Goal: Entertainment & Leisure: Consume media (video, audio)

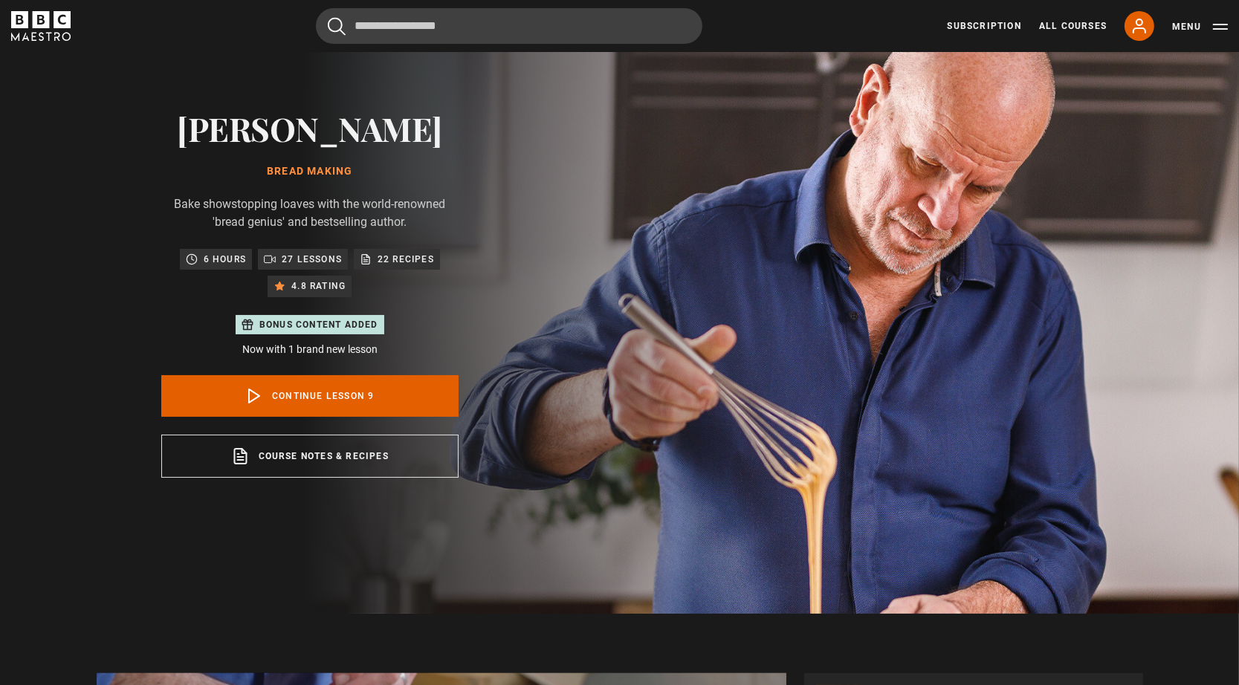
scroll to position [74, 0]
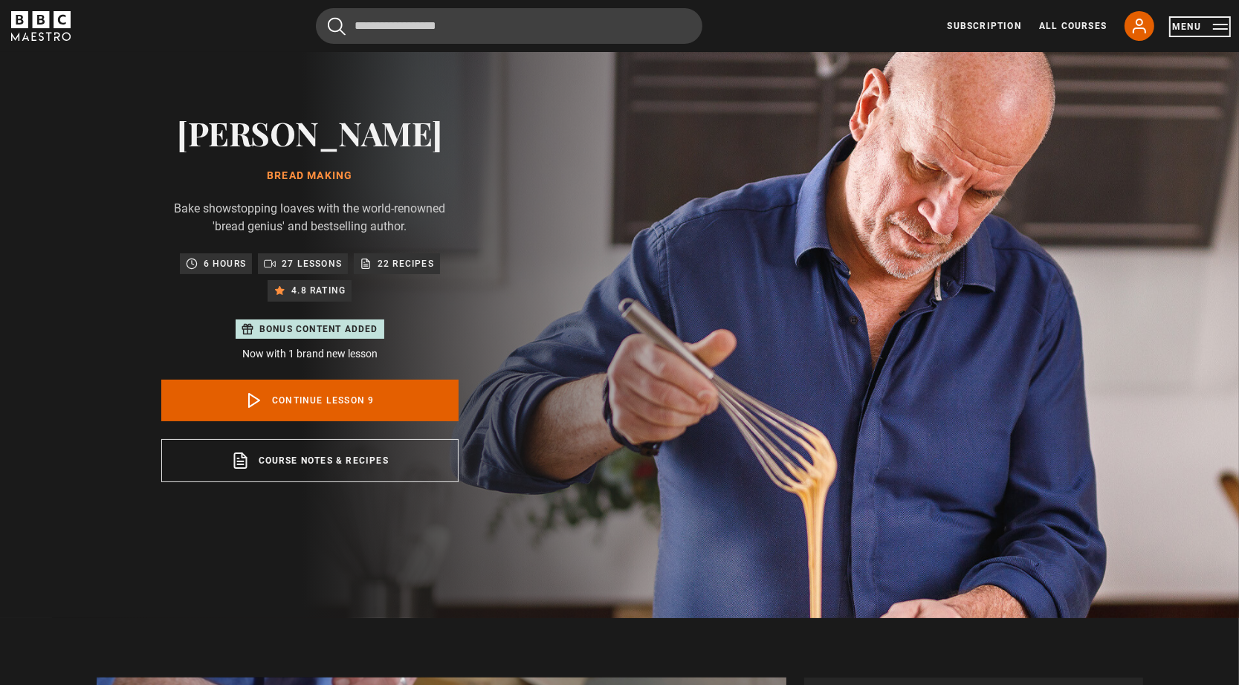
click at [1183, 27] on button "Menu" at bounding box center [1200, 26] width 56 height 15
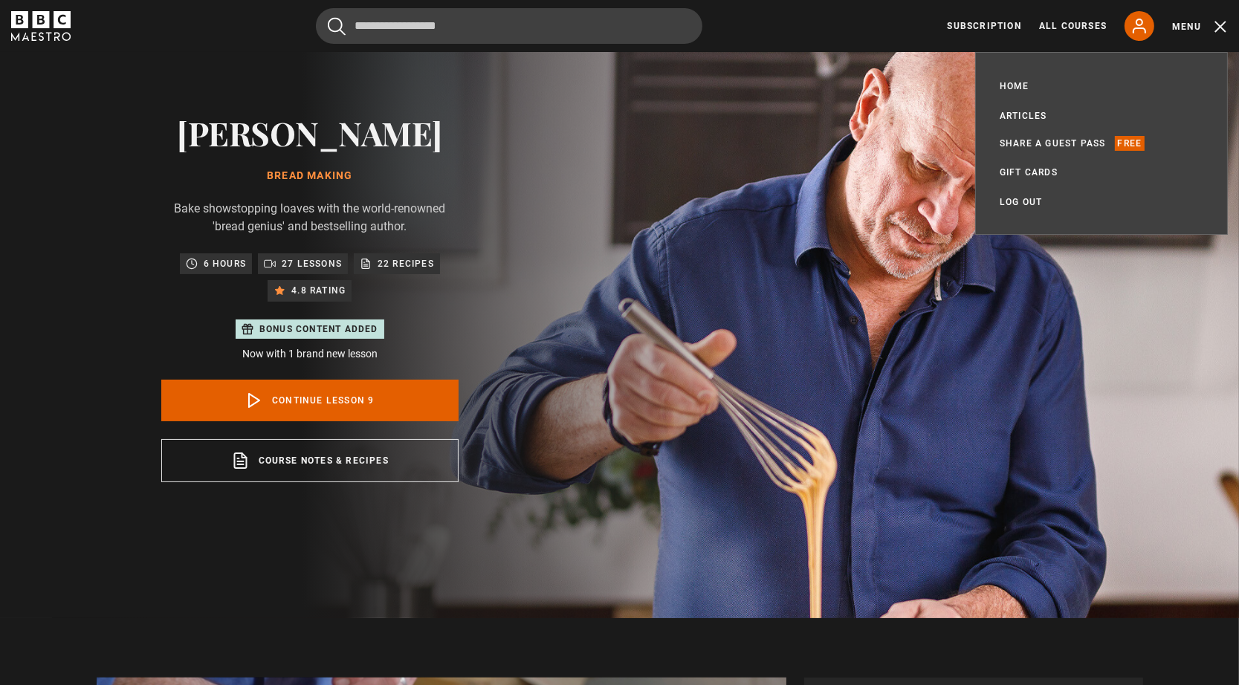
click at [919, 85] on img at bounding box center [671, 298] width 1239 height 641
click at [620, 265] on div "Richard Bertinet Bread Making Bake showstopping loaves with the world-renowned …" at bounding box center [310, 298] width 620 height 641
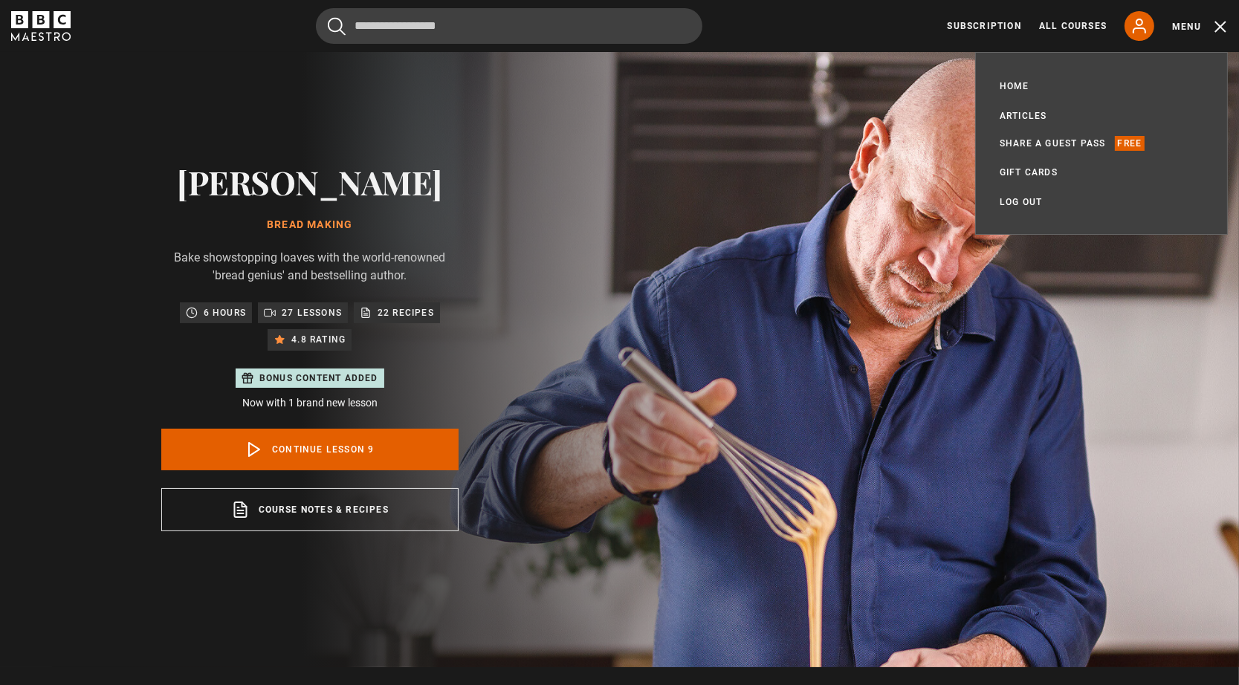
scroll to position [0, 0]
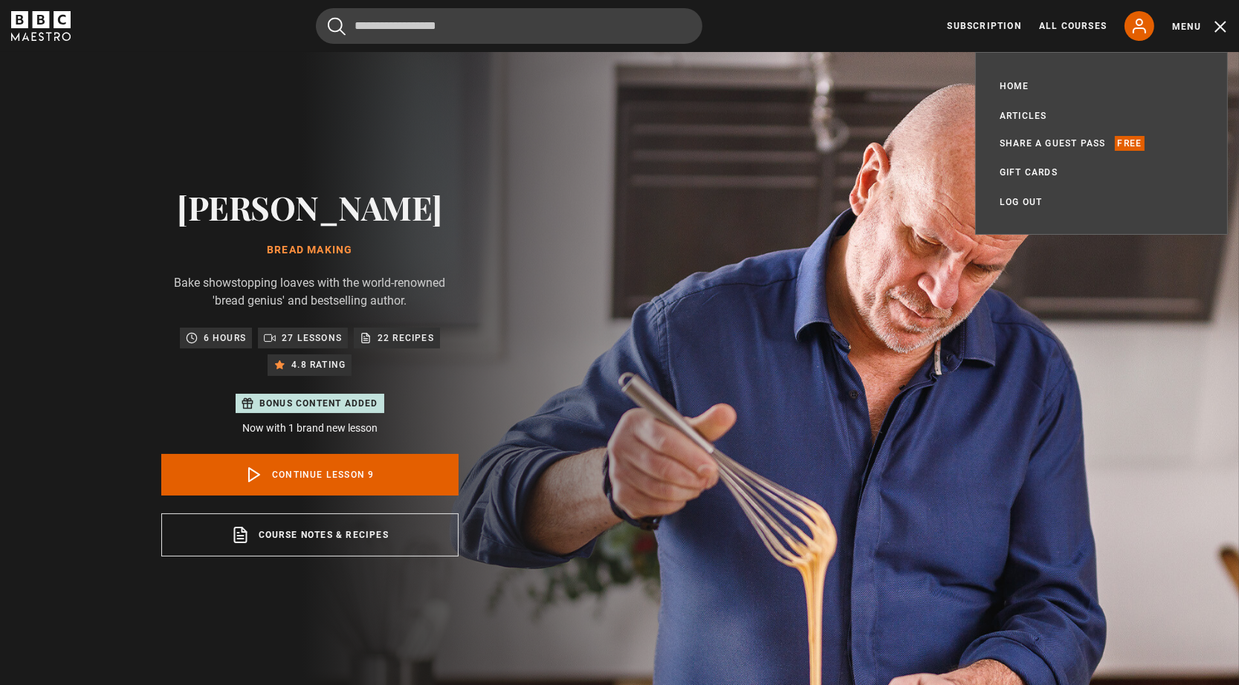
click at [833, 172] on img at bounding box center [671, 372] width 1239 height 641
click at [1133, 306] on img at bounding box center [671, 372] width 1239 height 641
click at [1021, 83] on link "Home" at bounding box center [1015, 86] width 30 height 15
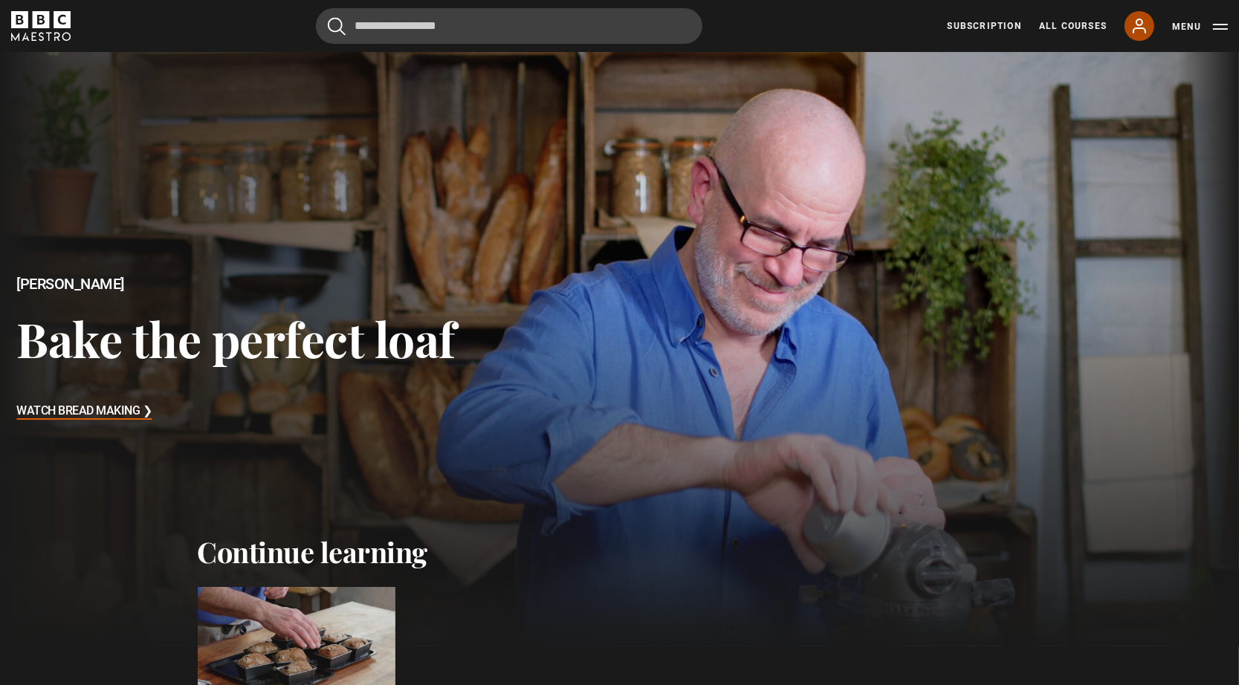
click at [1141, 26] on icon at bounding box center [1140, 26] width 18 height 18
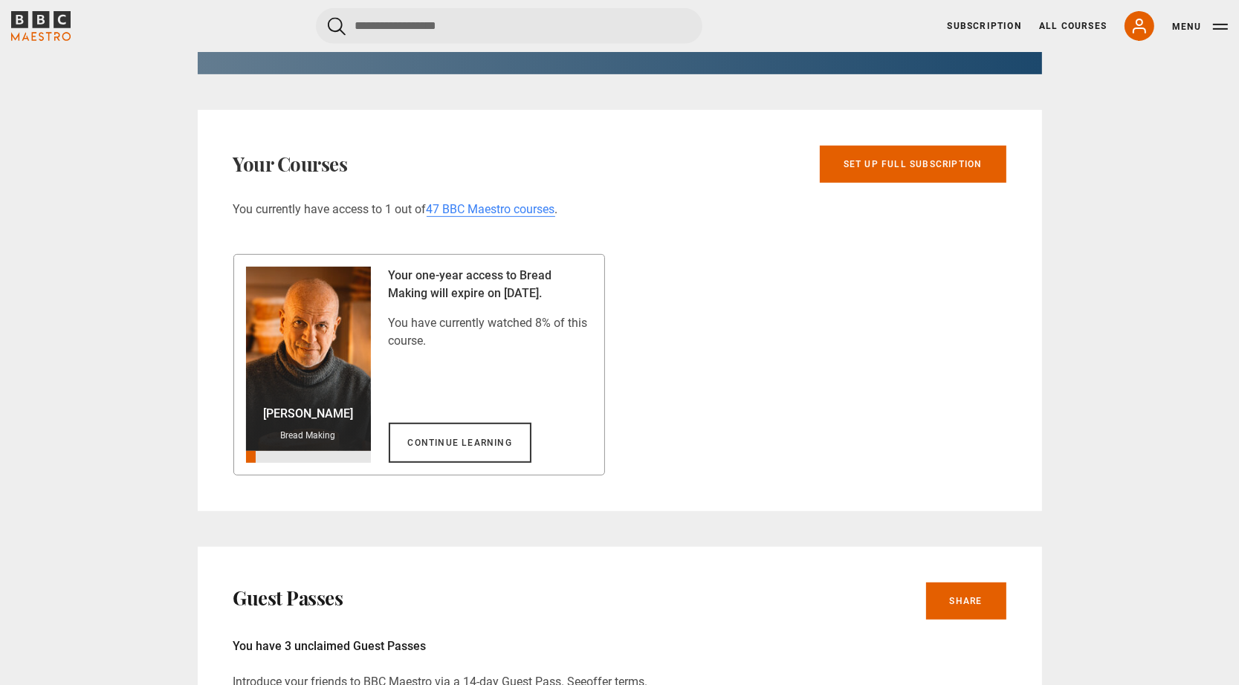
scroll to position [595, 0]
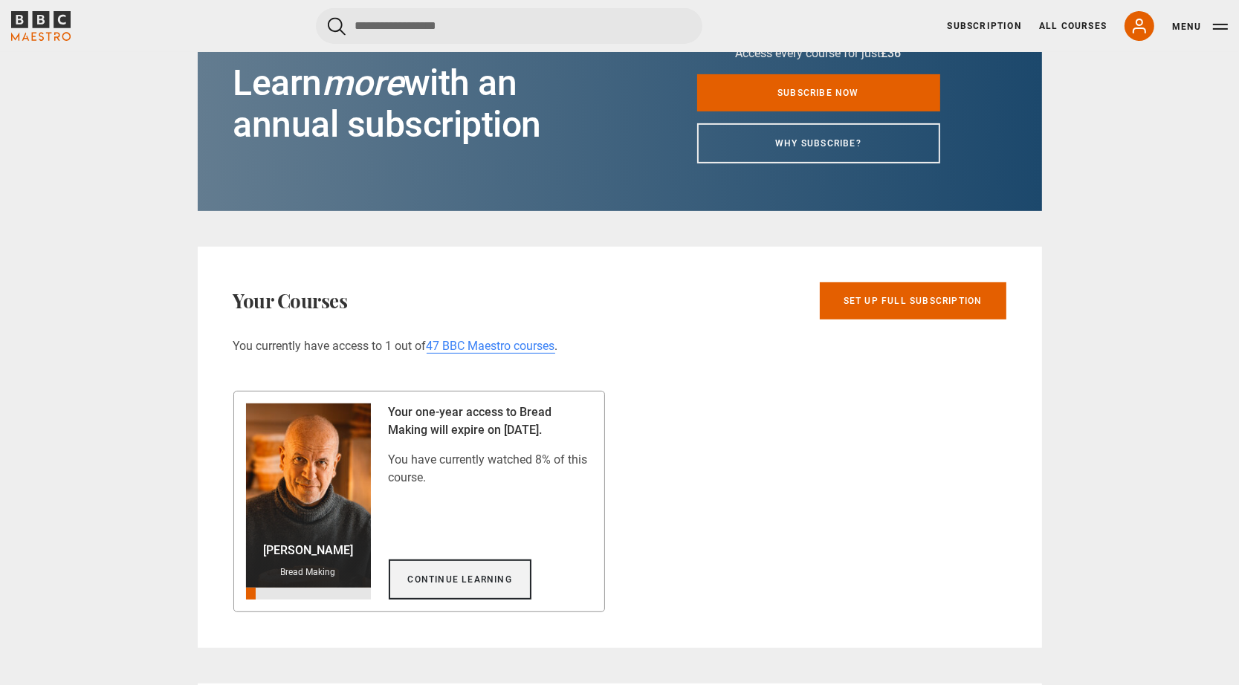
click at [446, 573] on link "Continue learning" at bounding box center [460, 580] width 143 height 40
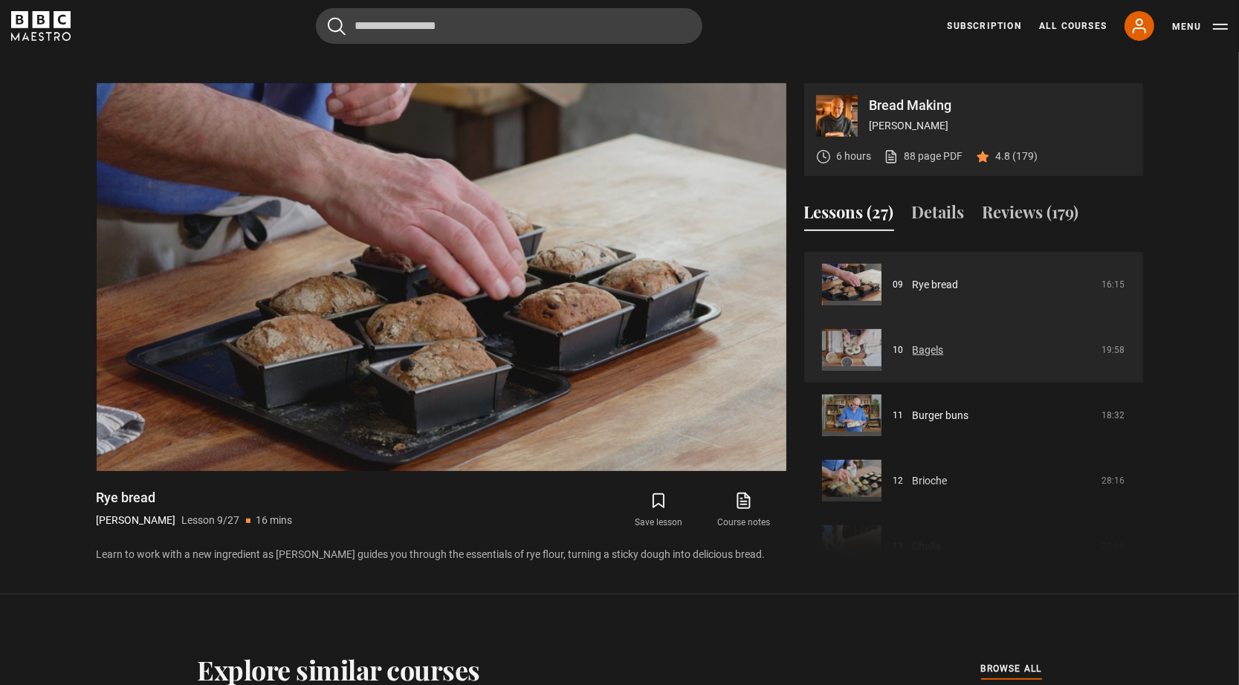
scroll to position [595, 0]
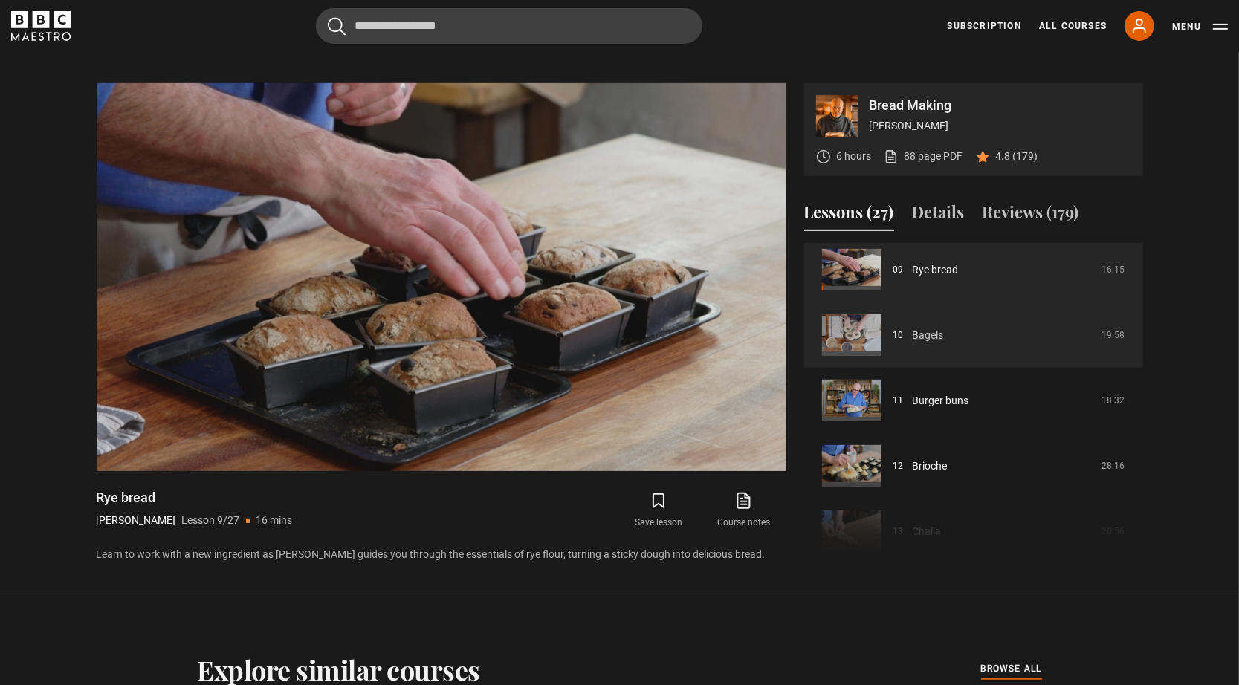
click at [926, 332] on link "Bagels" at bounding box center [928, 336] width 31 height 16
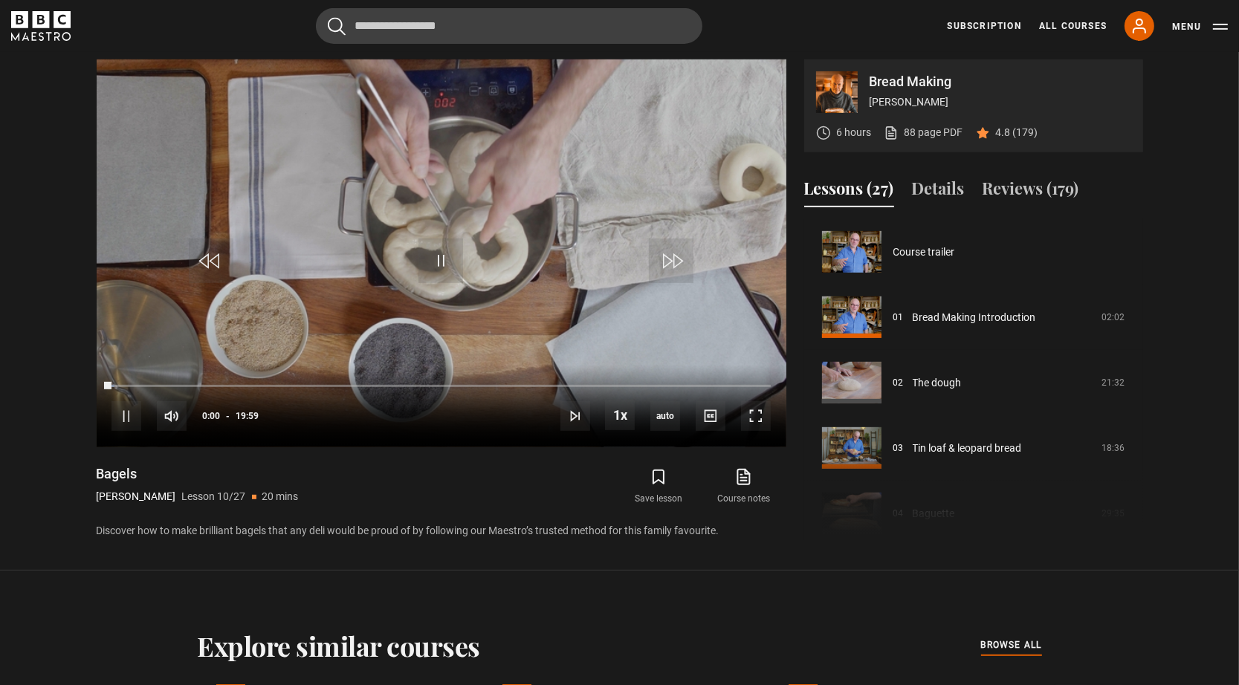
scroll to position [589, 0]
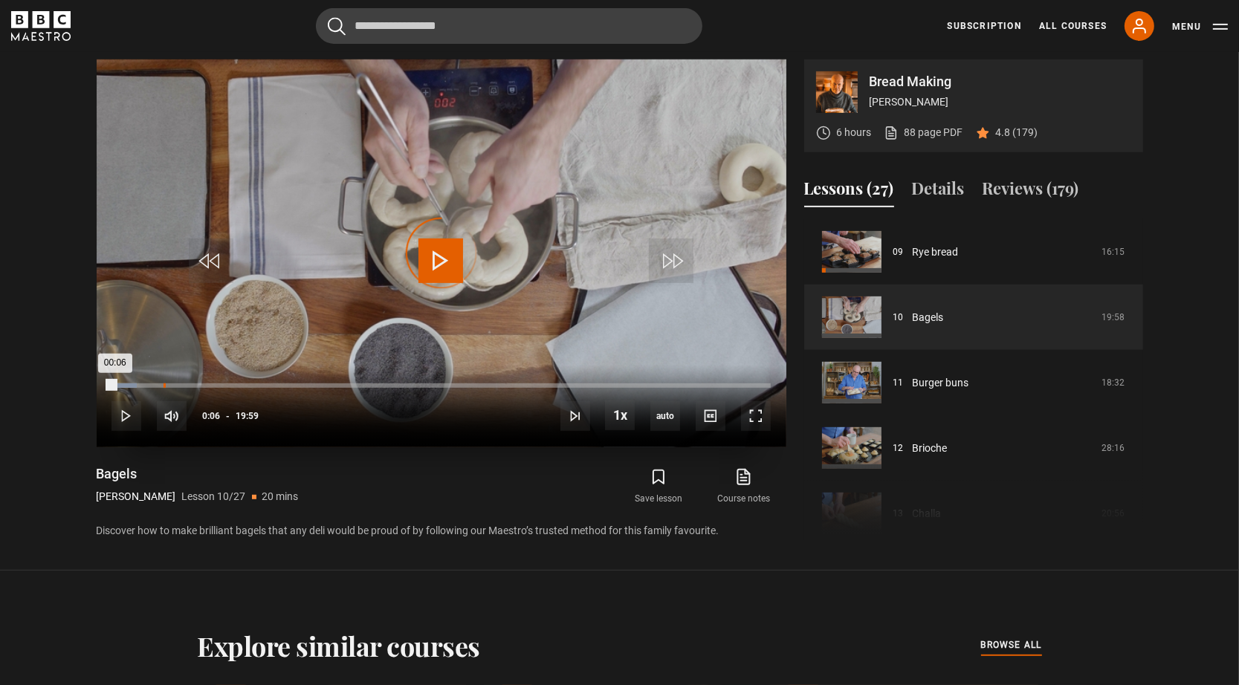
click at [163, 385] on div "Loaded : 3.75% 01:34 00:06" at bounding box center [440, 386] width 659 height 4
click at [204, 384] on div "02:47" at bounding box center [205, 386] width 2 height 4
click at [281, 384] on div "05:07" at bounding box center [281, 386] width 2 height 4
click at [334, 384] on div "Loaded : 27.52% 06:44 05:09" at bounding box center [440, 386] width 659 height 4
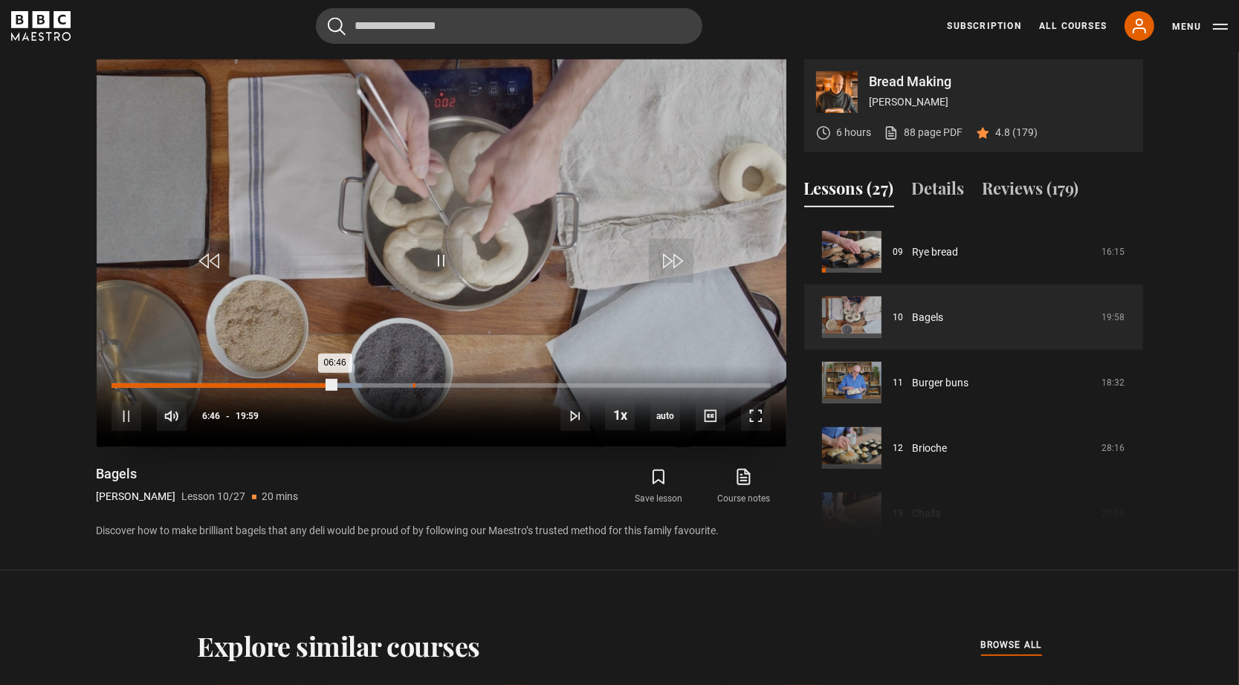
click at [413, 384] on div "Loaded : 37.95% 09:09 06:46" at bounding box center [440, 386] width 659 height 4
click at [485, 386] on div "Loaded : 47.12% 11:17 09:09" at bounding box center [440, 386] width 659 height 4
click at [613, 277] on video "Video Player" at bounding box center [442, 253] width 690 height 388
click at [592, 341] on video "Video Player" at bounding box center [442, 253] width 690 height 388
click at [565, 382] on div "10s Skip Back 10 seconds Pause 10s Skip Forward 10 seconds Loaded : 66.31% 13:3…" at bounding box center [442, 406] width 690 height 83
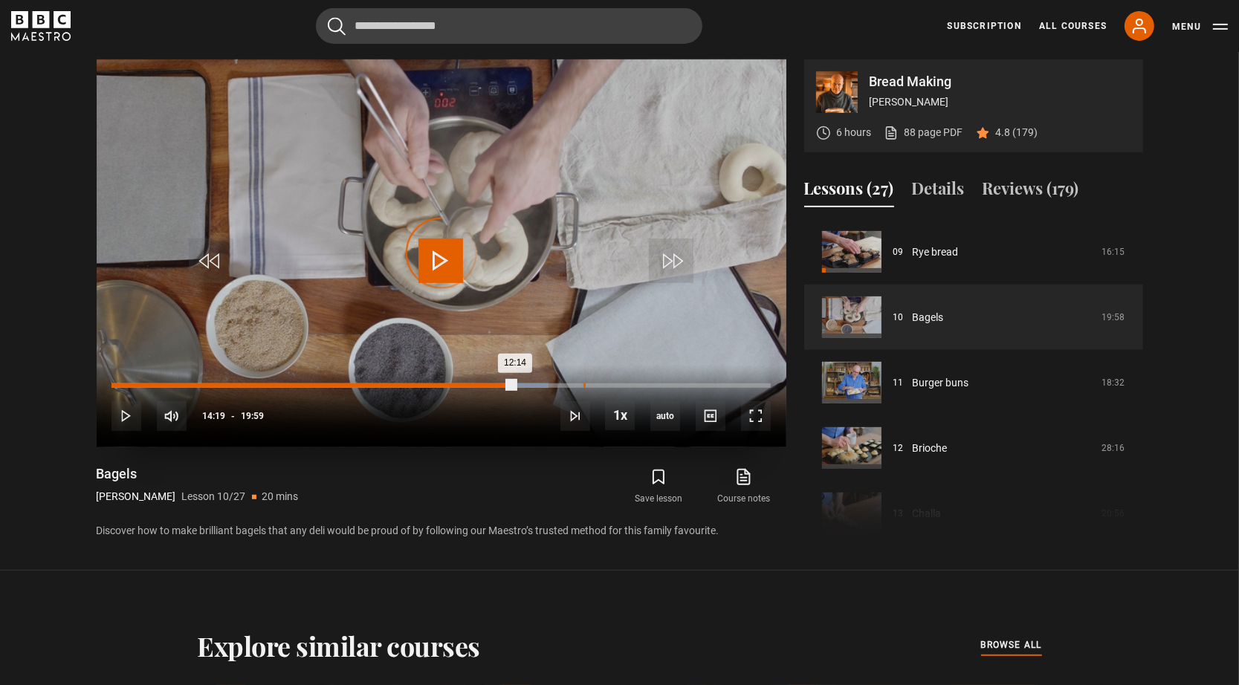
click at [584, 384] on div "14:19" at bounding box center [585, 386] width 2 height 4
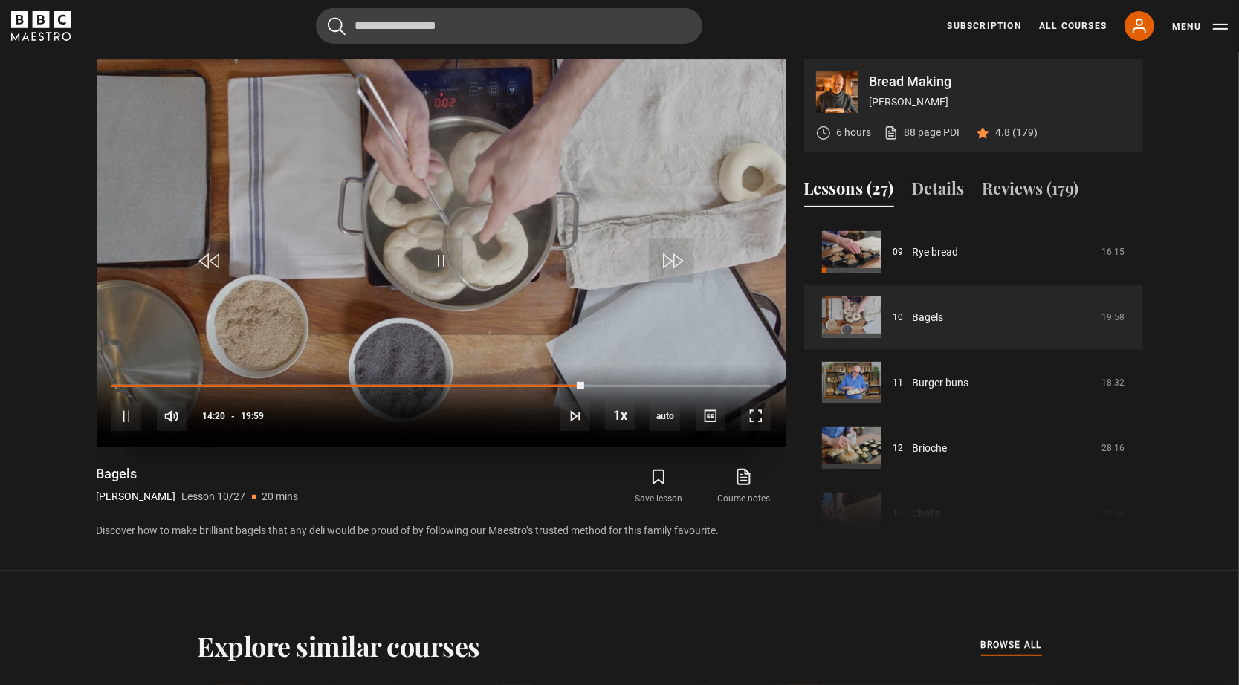
click at [639, 389] on div "10s Skip Back 10 seconds Pause 10s Skip Forward 10 seconds Loaded : 73.39% 15:0…" at bounding box center [442, 406] width 690 height 83
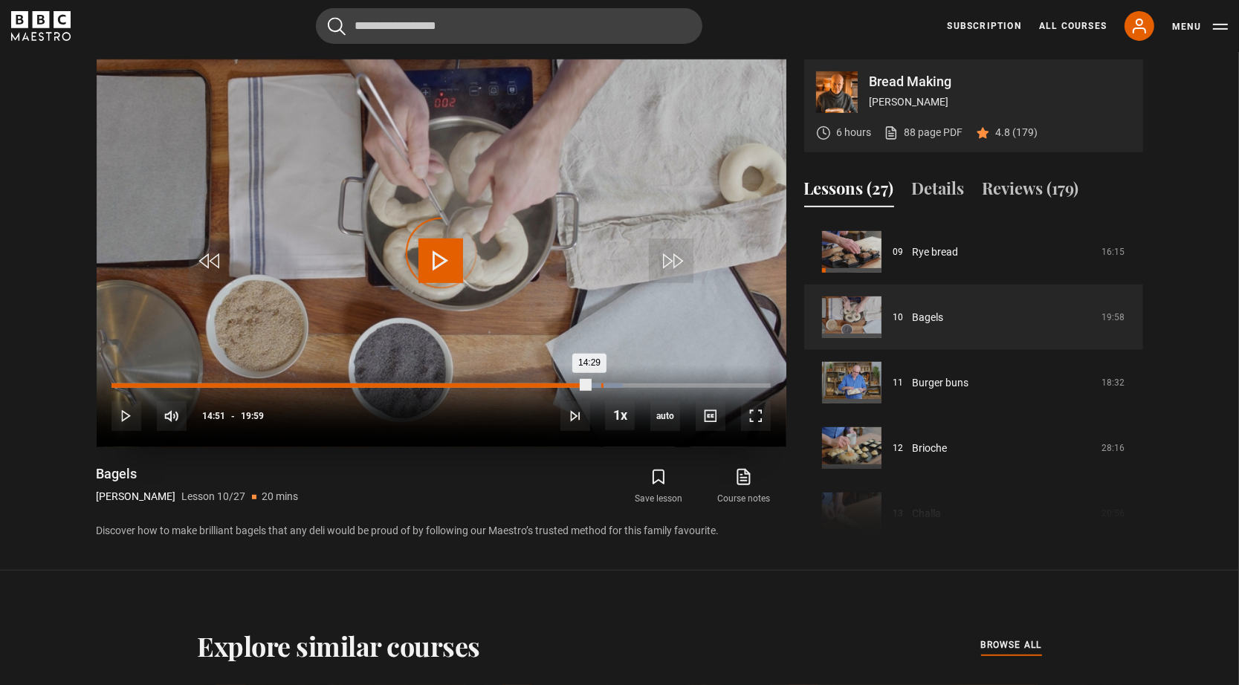
click at [601, 384] on div "Loaded : 77.56% 14:51 14:29" at bounding box center [440, 386] width 659 height 4
click at [651, 384] on div "Loaded : 82.99% 16:22 15:32" at bounding box center [440, 386] width 659 height 4
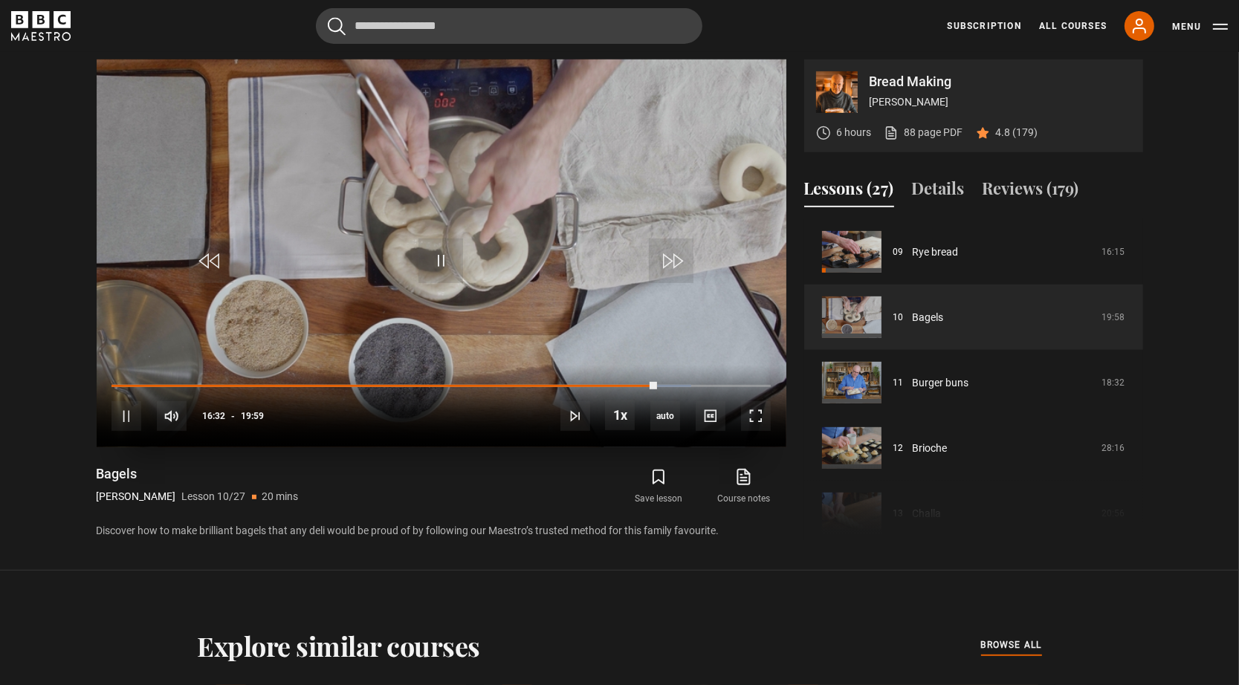
click at [670, 383] on div "10s Skip Back 10 seconds Pause 10s Skip Forward 10 seconds Loaded : 87.99% 16:5…" at bounding box center [442, 406] width 690 height 83
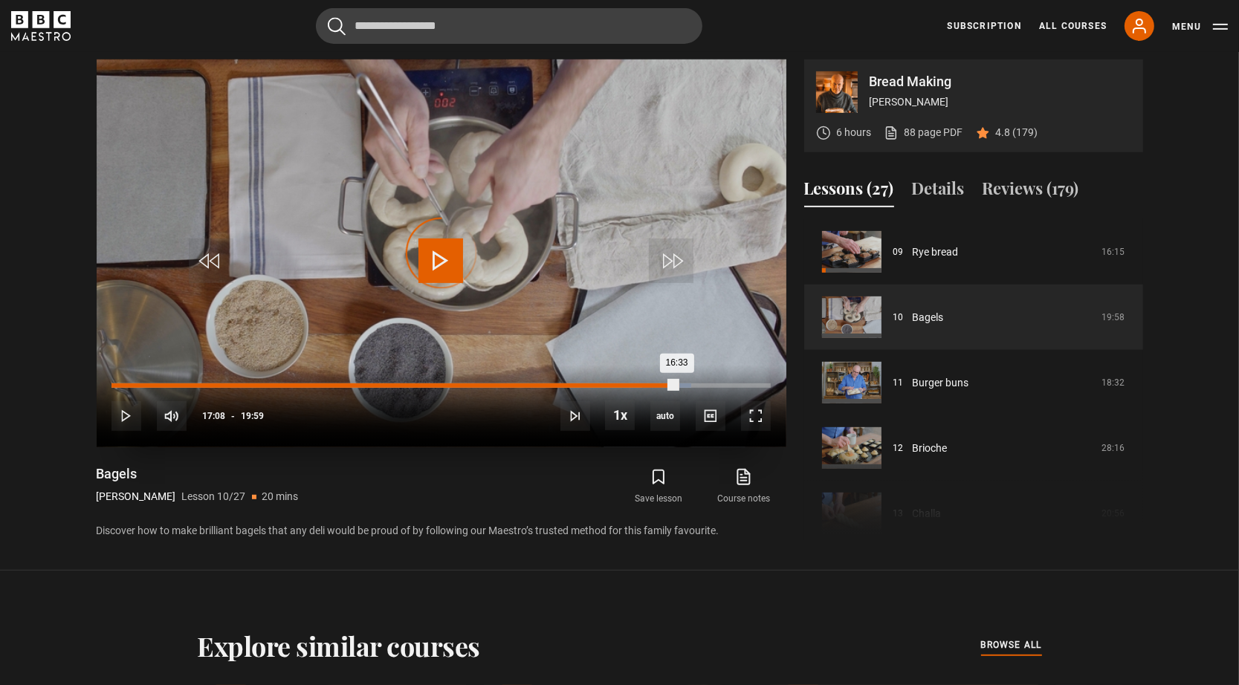
click at [676, 385] on div "Loaded : 87.99% 17:09 16:33" at bounding box center [440, 386] width 659 height 4
click at [696, 384] on div "17:43" at bounding box center [697, 386] width 2 height 4
click at [708, 384] on div "18:05" at bounding box center [709, 386] width 2 height 4
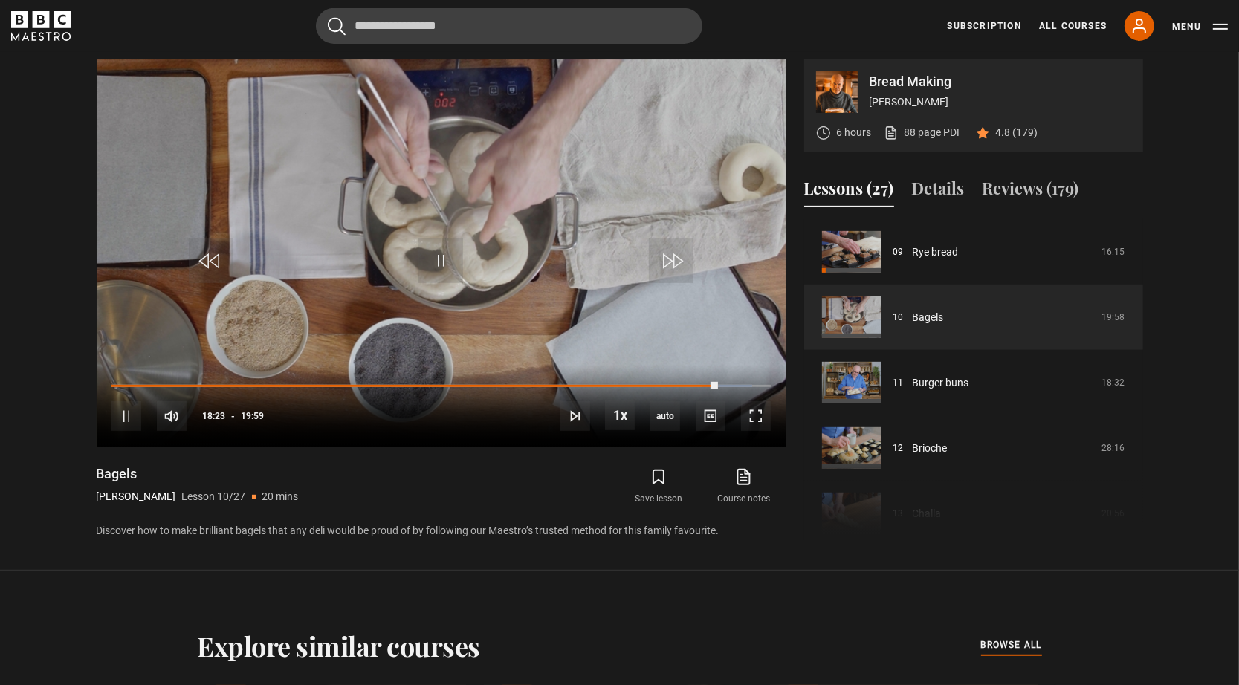
click at [752, 384] on div "Loaded : 100.00% 19:23 19:03" at bounding box center [440, 386] width 659 height 4
click at [114, 385] on div "00:04" at bounding box center [115, 386] width 2 height 4
click at [474, 269] on video "Video Player" at bounding box center [442, 253] width 690 height 388
